Goal: Task Accomplishment & Management: Manage account settings

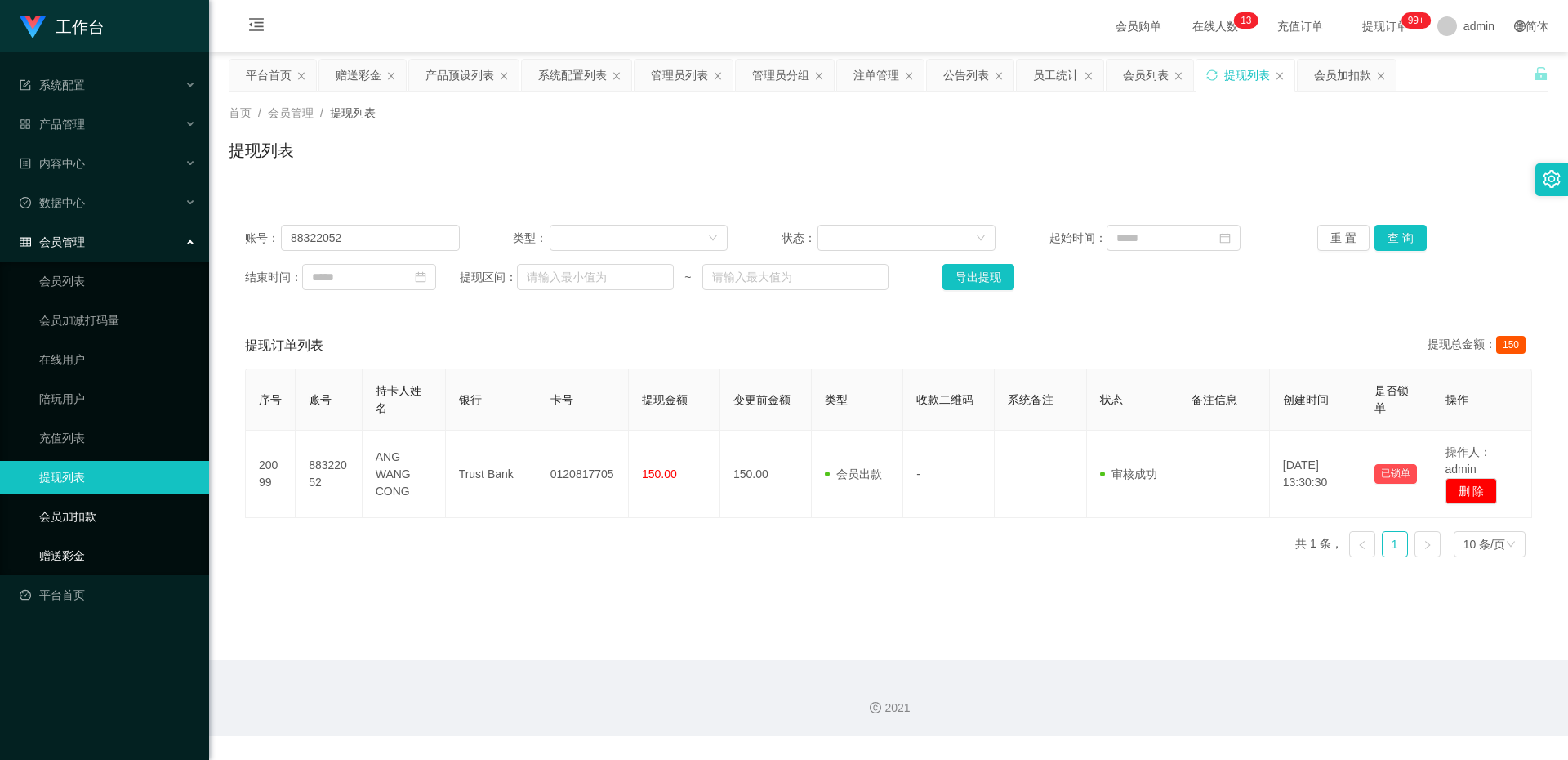
drag, startPoint x: 83, startPoint y: 557, endPoint x: 118, endPoint y: 532, distance: 43.0
click at [83, 556] on link "赠送彩金" at bounding box center [117, 555] width 156 height 32
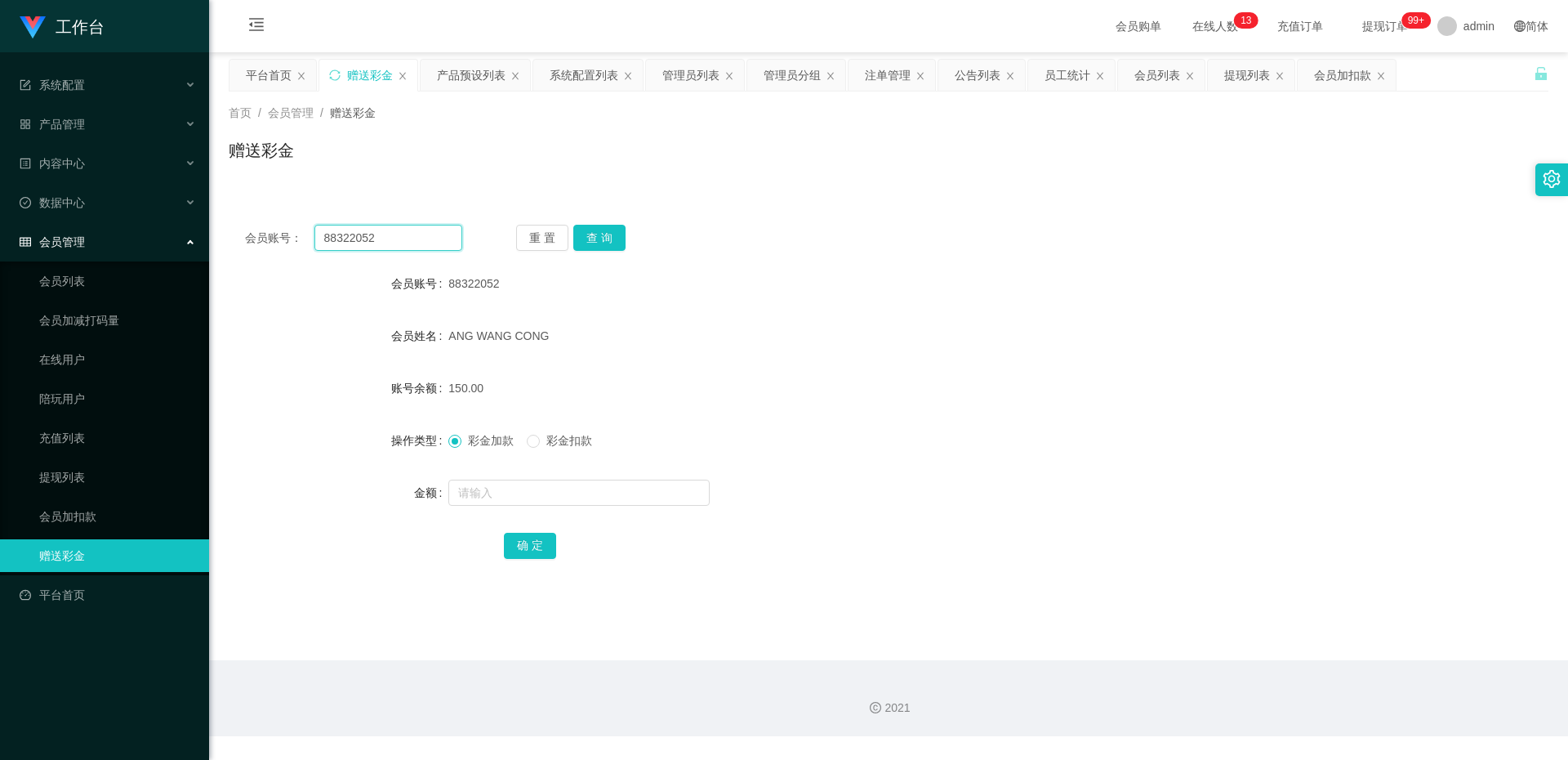
drag, startPoint x: 403, startPoint y: 236, endPoint x: 274, endPoint y: 216, distance: 130.5
click at [274, 216] on div "会员账号： 88322052 重 置 查 询 会员账号 88322052 会员姓名 ANG [PERSON_NAME] CONG 账号余额 150.00 操作…" at bounding box center [889, 402] width 1320 height 389
click at [590, 218] on div "会员账号： 88322052 重 置 查 询 会员账号 88322052 会员姓名 ANG [PERSON_NAME] CONG 账号余额 150.00 操作…" at bounding box center [889, 402] width 1320 height 389
click at [597, 241] on button "查 询" at bounding box center [599, 237] width 52 height 26
click at [568, 483] on input "text" at bounding box center [579, 492] width 261 height 26
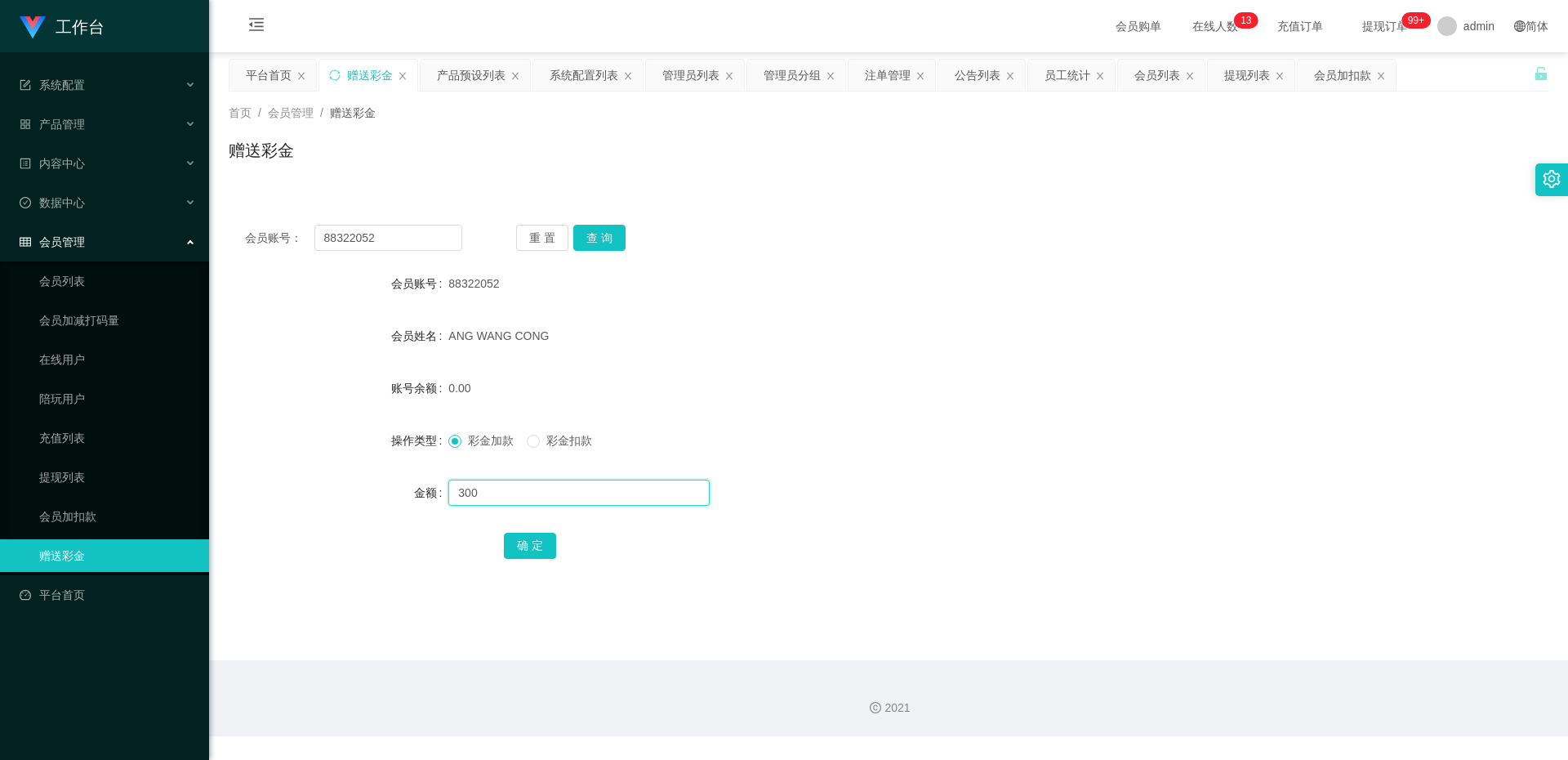
type input "300"
click at [605, 251] on div "会员账号： 88322052 重 置 查 询 会员账号 88322052 会员姓名 ANG [PERSON_NAME] CONG 账号余额 0.00 操作类型…" at bounding box center [889, 402] width 1320 height 389
click at [529, 498] on input "300" at bounding box center [579, 492] width 261 height 26
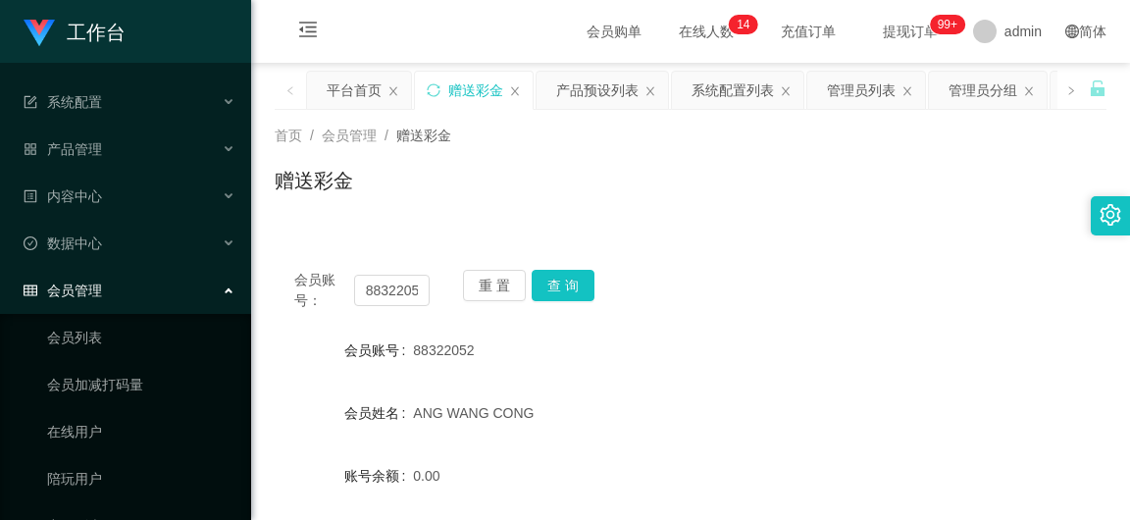
scroll to position [294, 0]
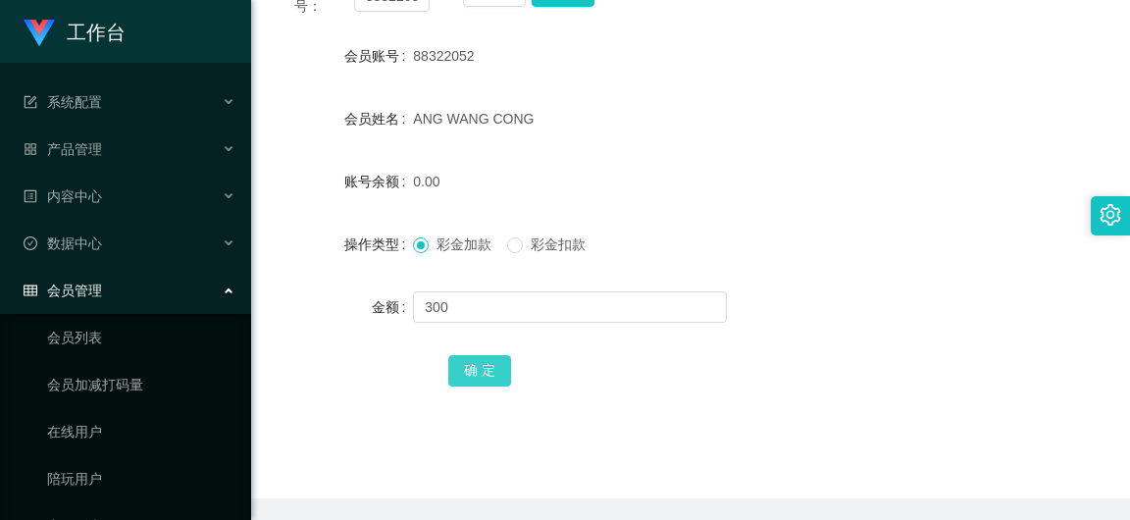
click at [468, 361] on button "确 定" at bounding box center [479, 370] width 63 height 31
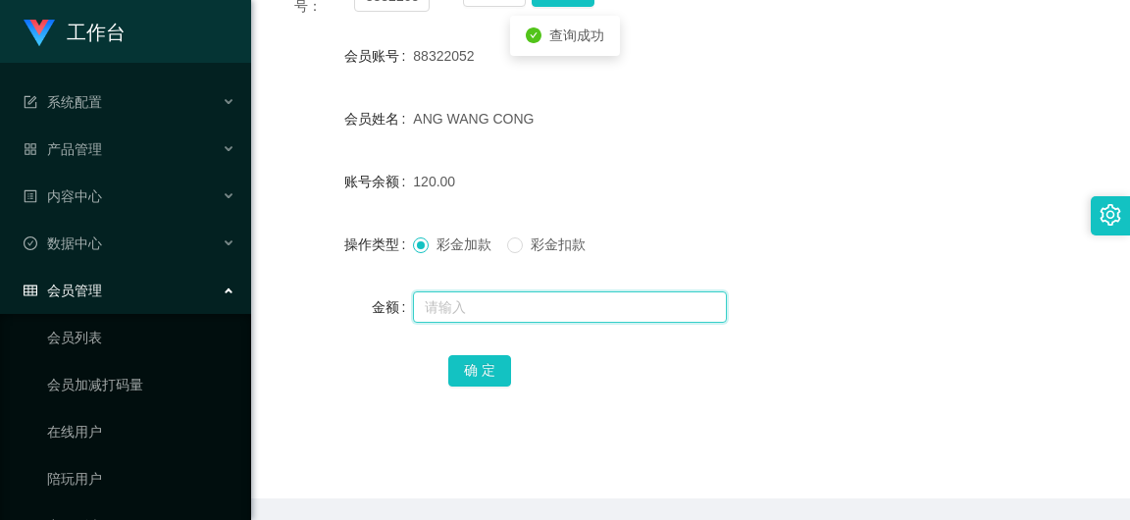
click at [569, 307] on input "text" at bounding box center [570, 306] width 314 height 31
type input "90"
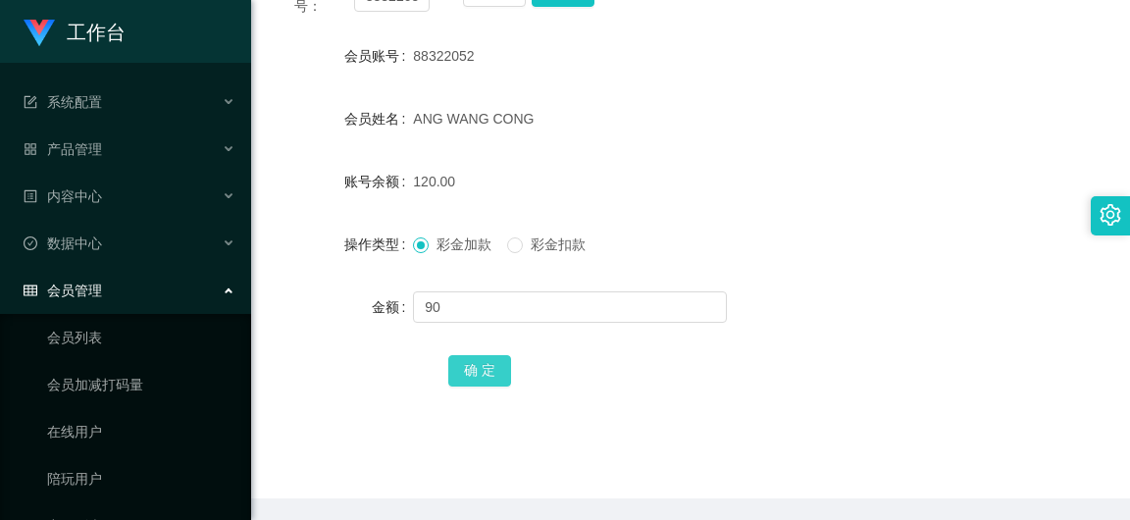
click at [479, 373] on button "确 定" at bounding box center [479, 370] width 63 height 31
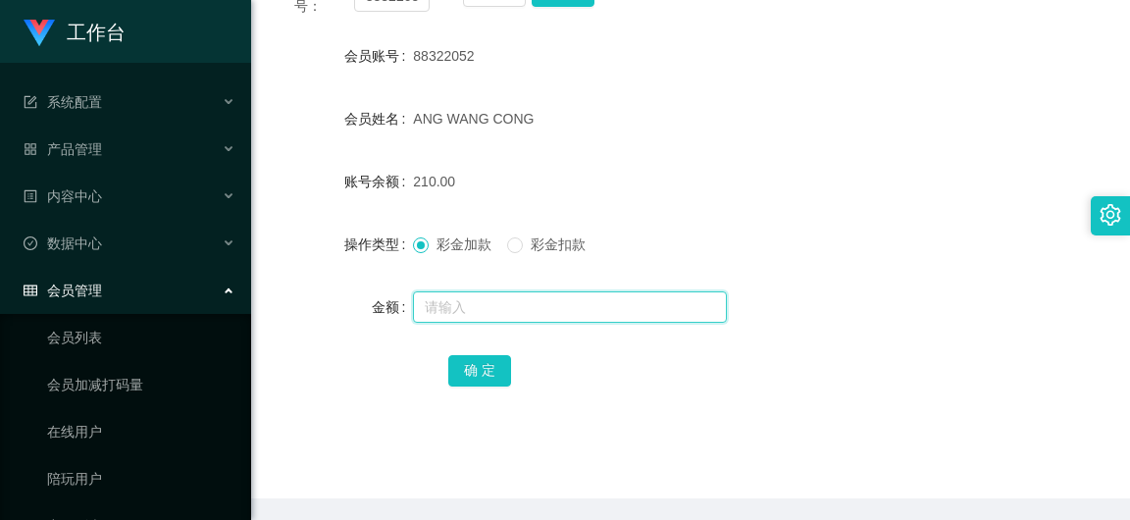
click at [441, 305] on input "text" at bounding box center [570, 306] width 314 height 31
type input "80"
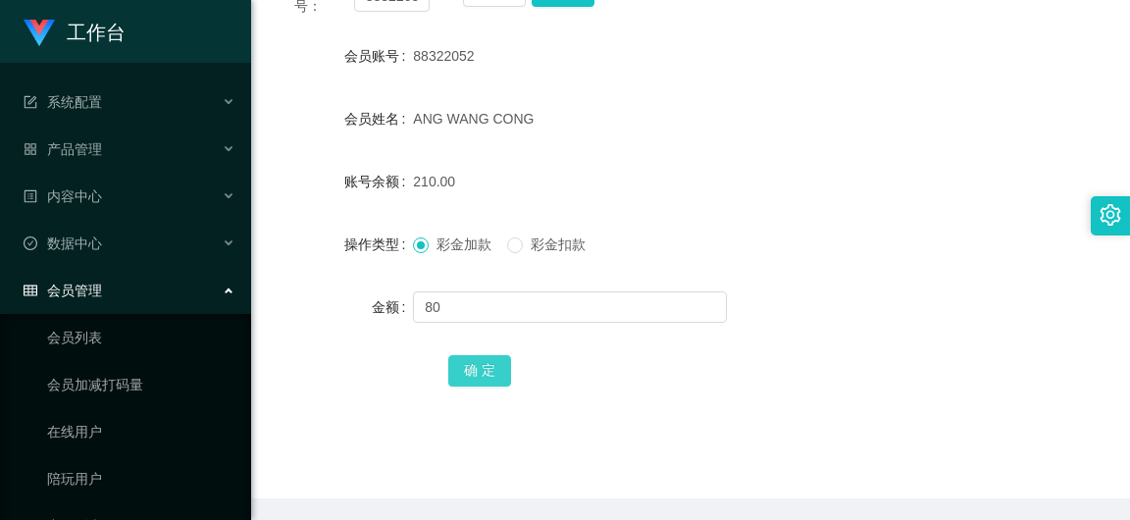
click at [490, 363] on button "确 定" at bounding box center [479, 370] width 63 height 31
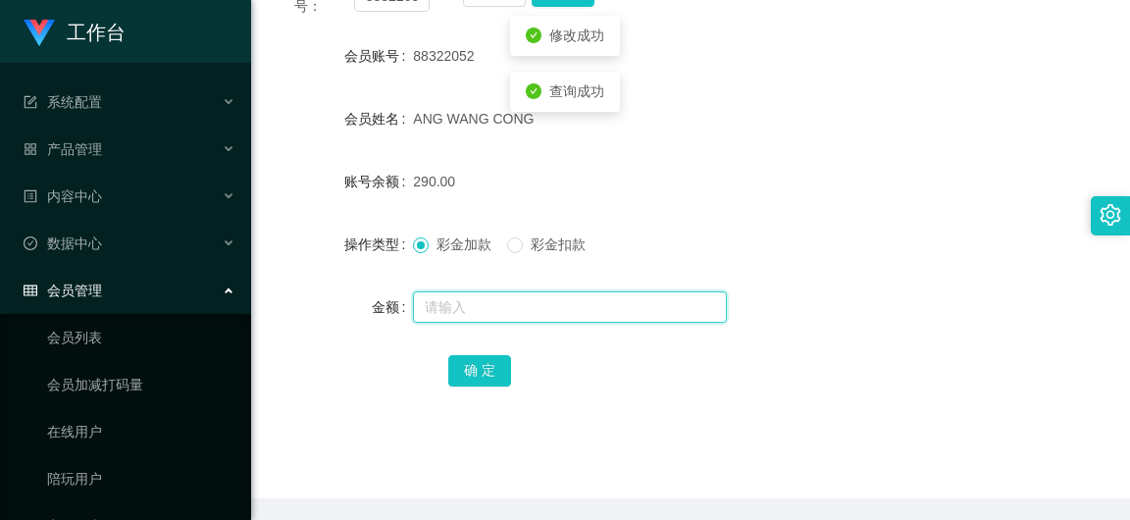
click at [475, 306] on input "text" at bounding box center [570, 306] width 314 height 31
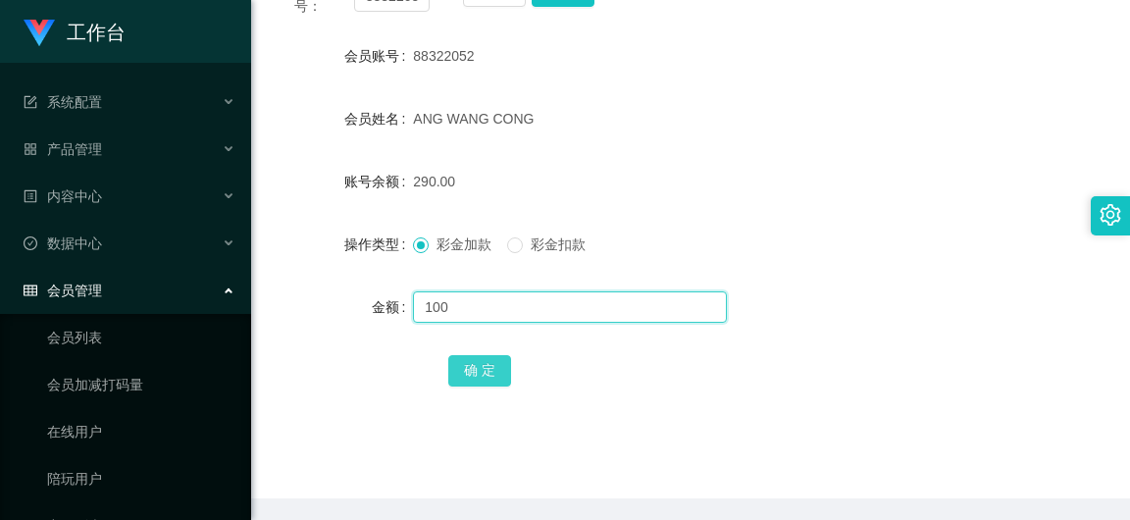
type input "100"
click at [485, 384] on button "确 定" at bounding box center [479, 370] width 63 height 31
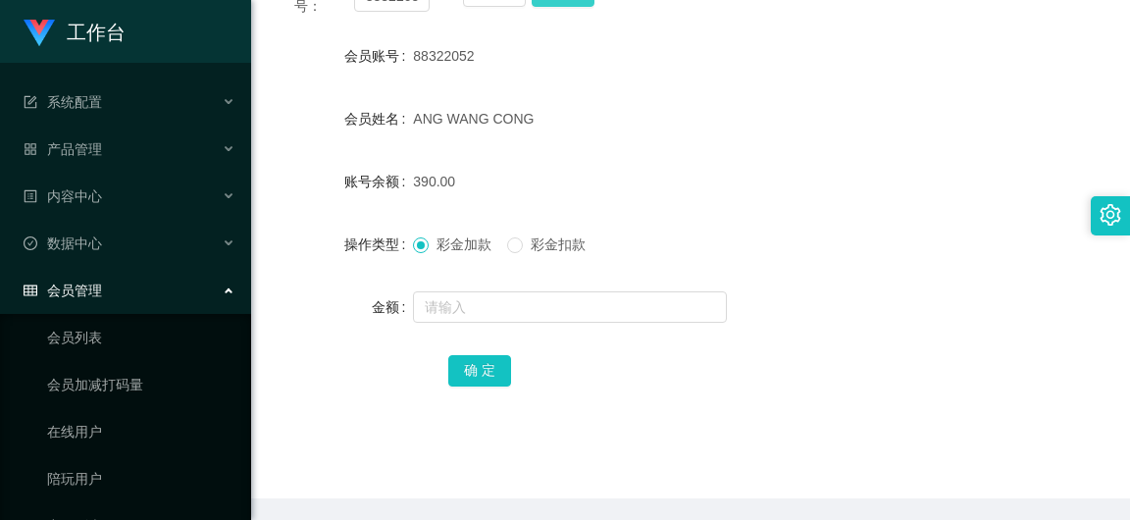
click at [448, 362] on button "确 定" at bounding box center [479, 370] width 63 height 31
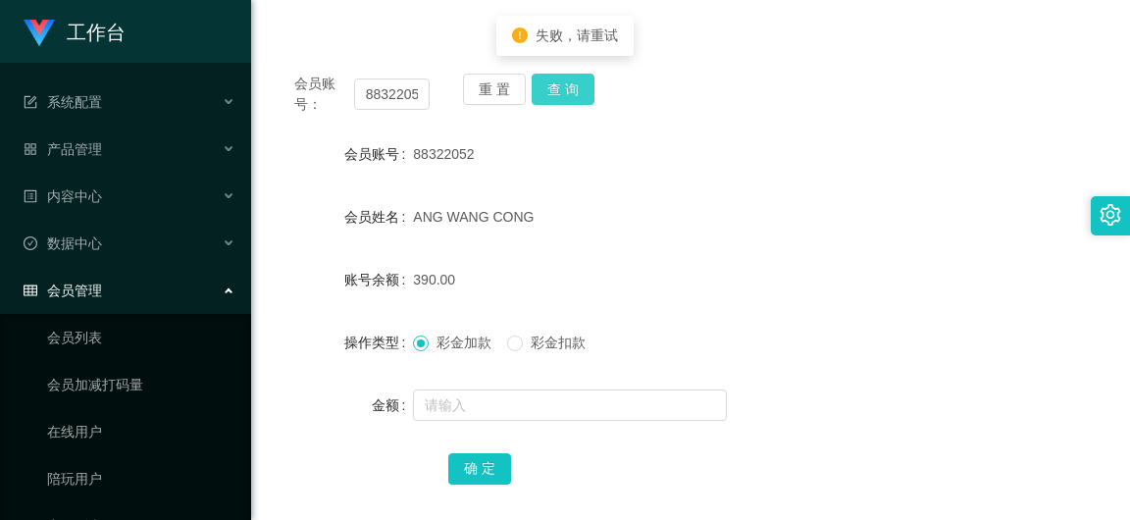
click at [555, 87] on button "查 询" at bounding box center [563, 89] width 63 height 31
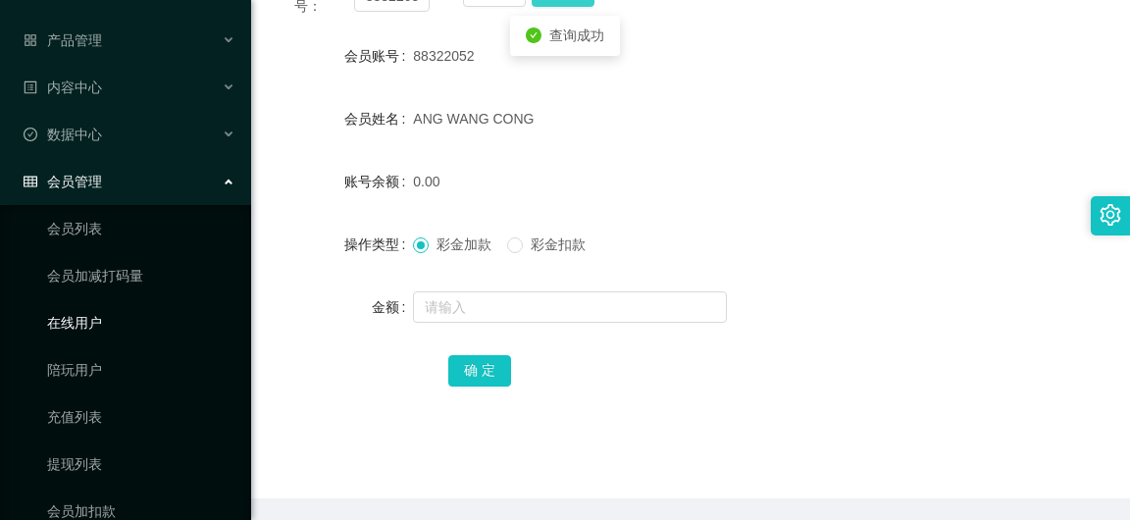
scroll to position [234, 0]
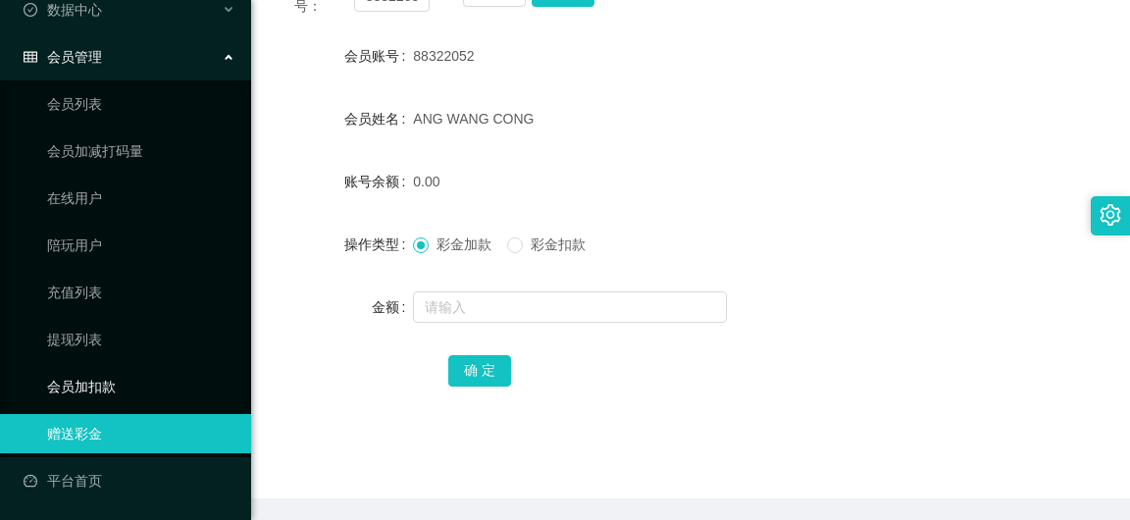
click at [92, 373] on link "会员加扣款" at bounding box center [141, 386] width 188 height 39
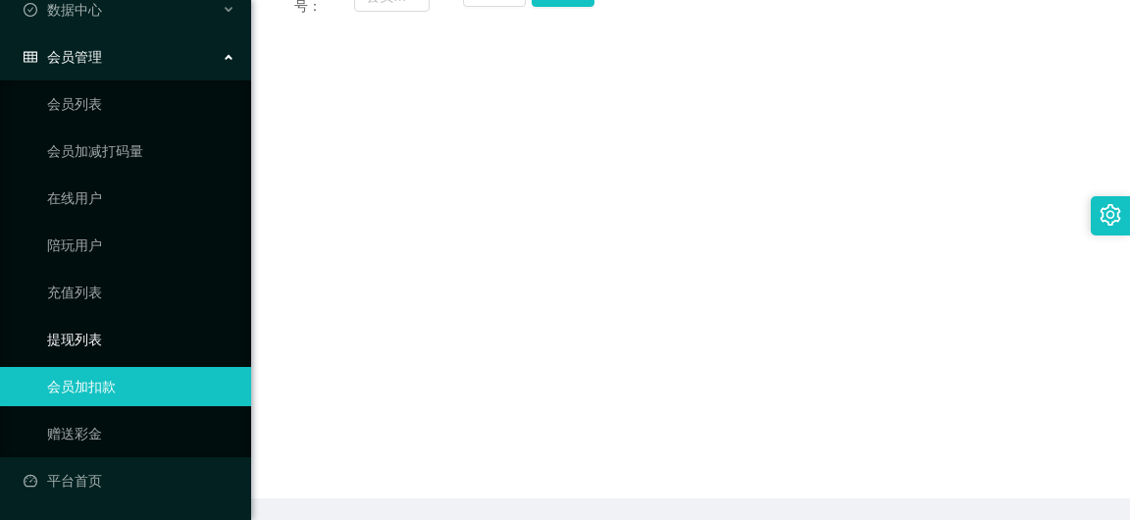
click at [90, 347] on link "提现列表" at bounding box center [141, 339] width 188 height 39
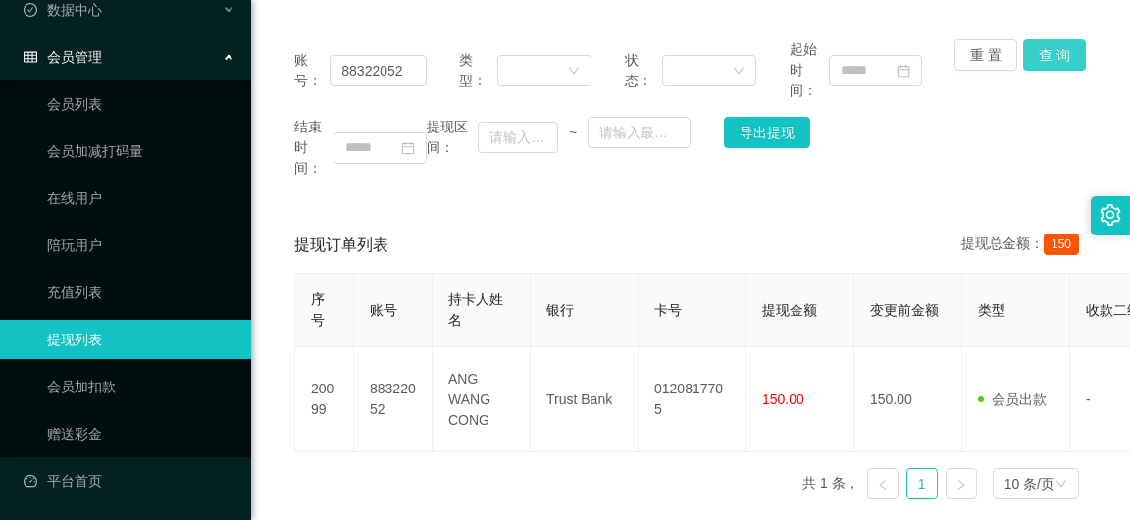
scroll to position [196, 0]
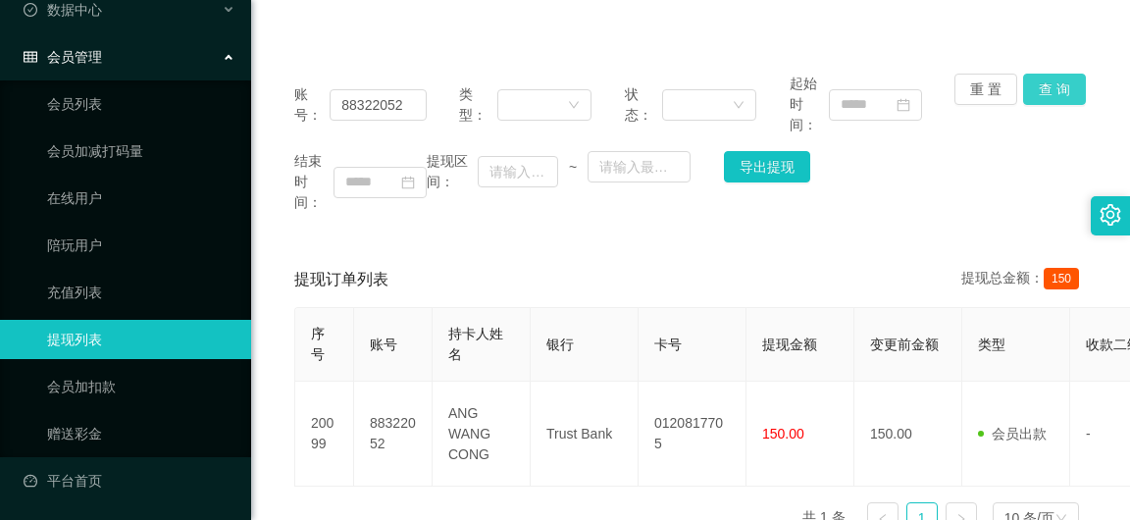
click at [1044, 81] on button "查 询" at bounding box center [1054, 89] width 63 height 31
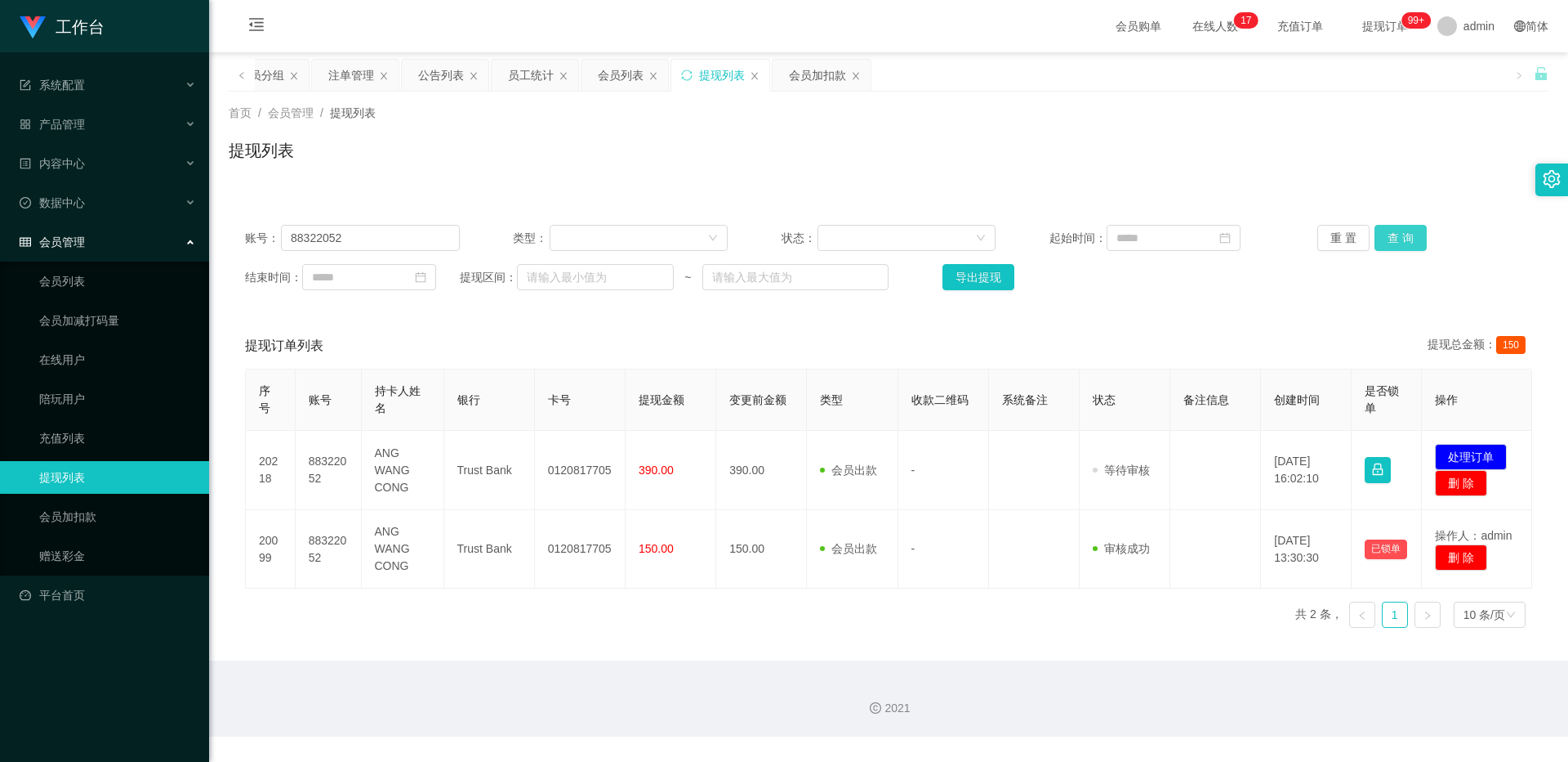
scroll to position [0, 0]
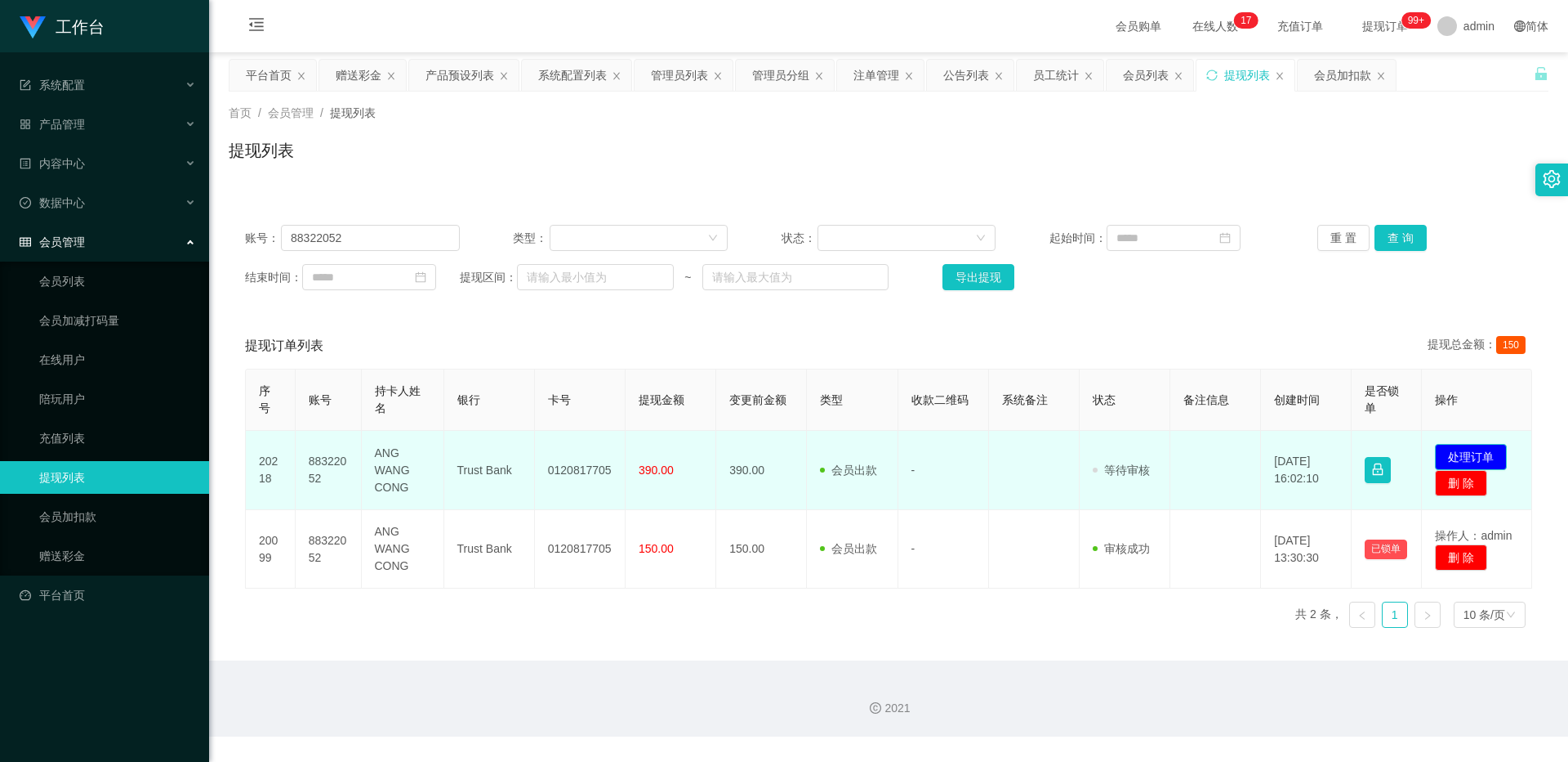
click at [1463, 452] on button "处理订单" at bounding box center [1471, 456] width 72 height 26
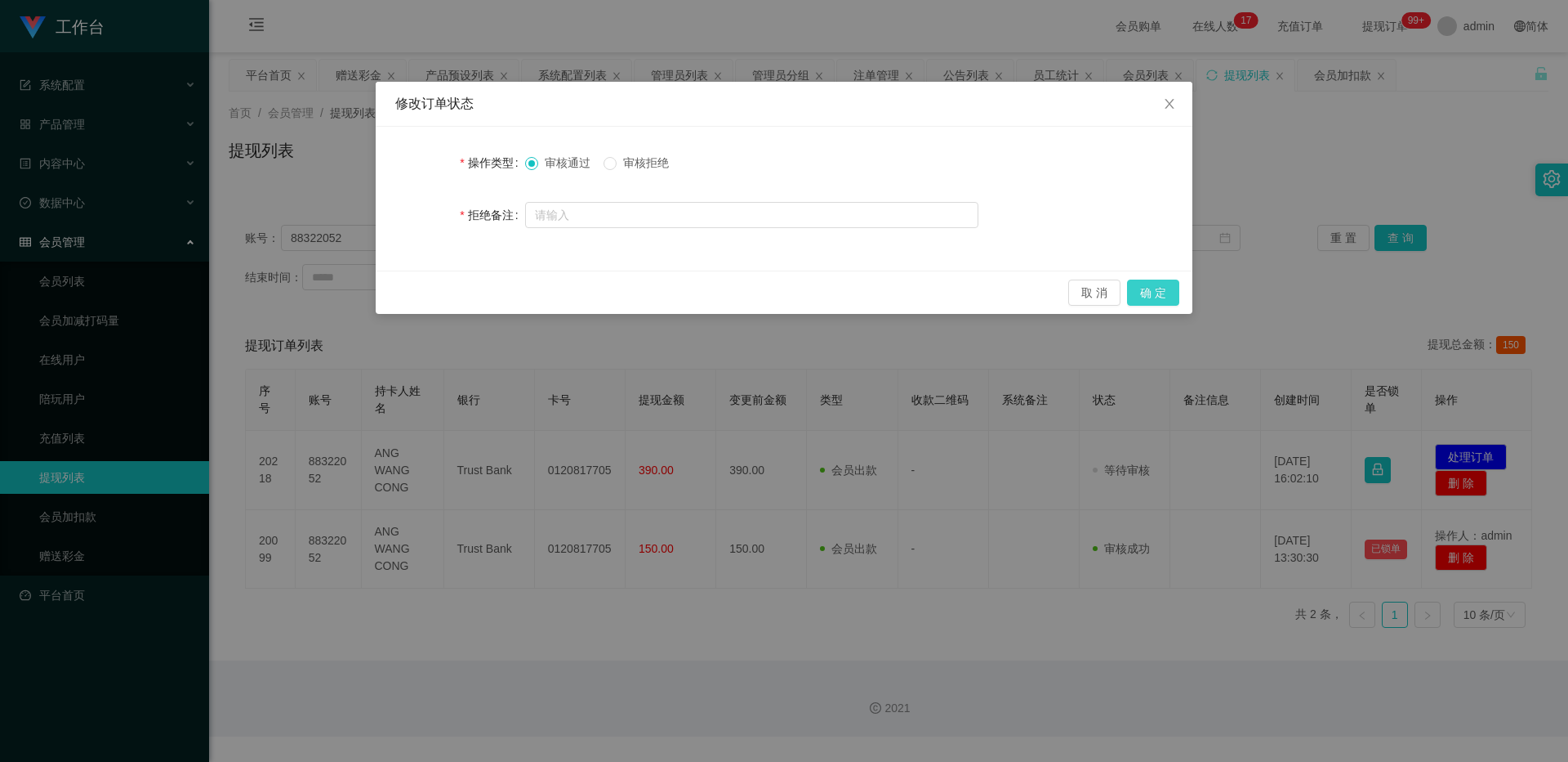
click at [1147, 293] on button "确 定" at bounding box center [1153, 292] width 52 height 26
